Goal: Navigation & Orientation: Find specific page/section

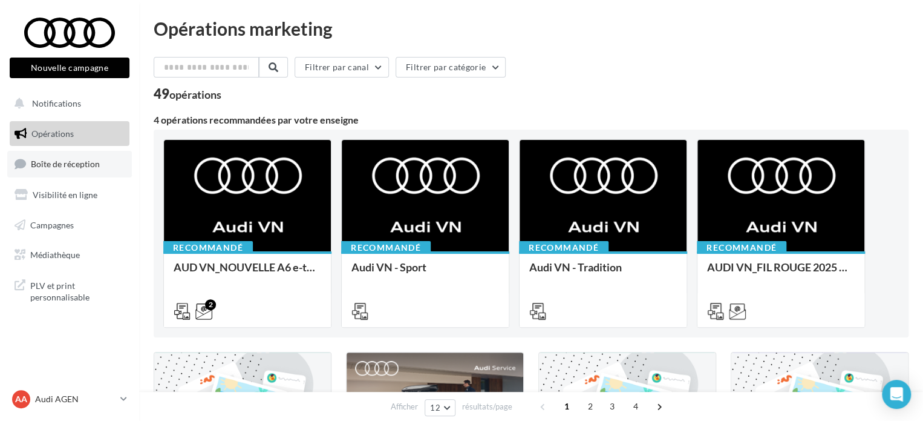
click at [96, 163] on span "Boîte de réception" at bounding box center [65, 164] width 69 height 10
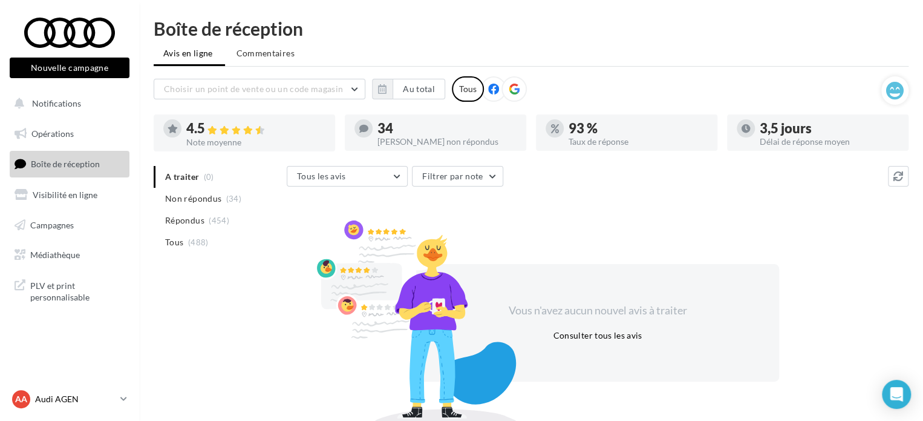
click at [111, 396] on p "Audi AGEN" at bounding box center [75, 399] width 80 height 12
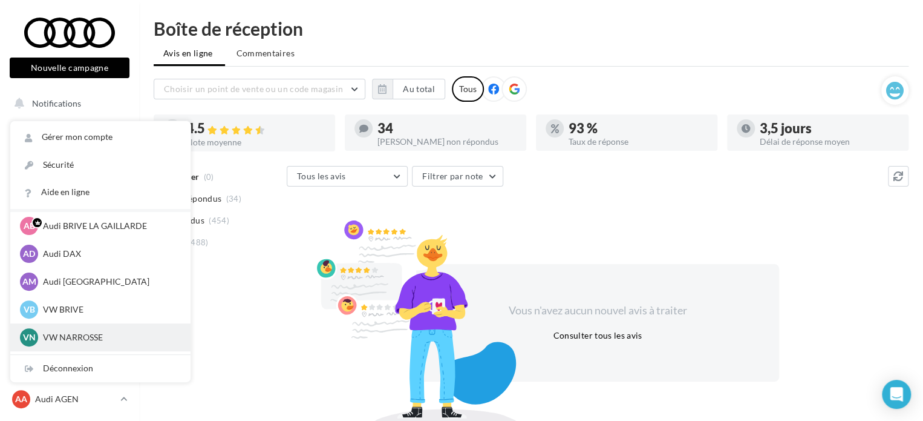
scroll to position [61, 0]
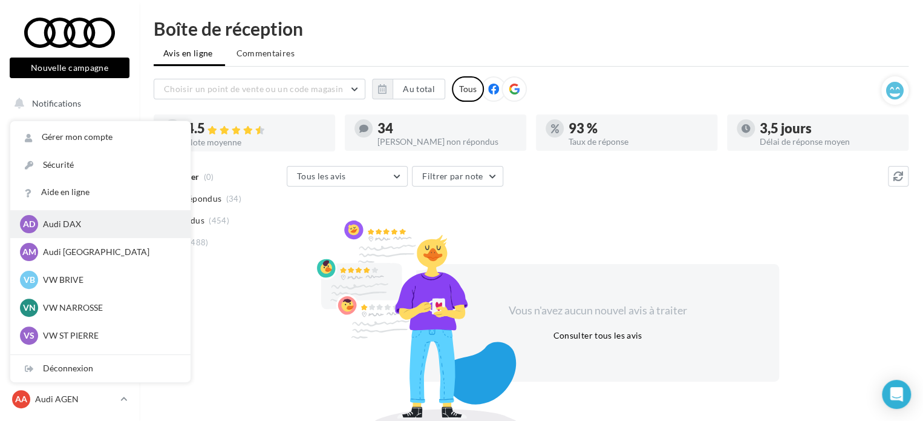
click at [84, 225] on p "Audi DAX" at bounding box center [109, 224] width 133 height 12
